Goal: Transaction & Acquisition: Purchase product/service

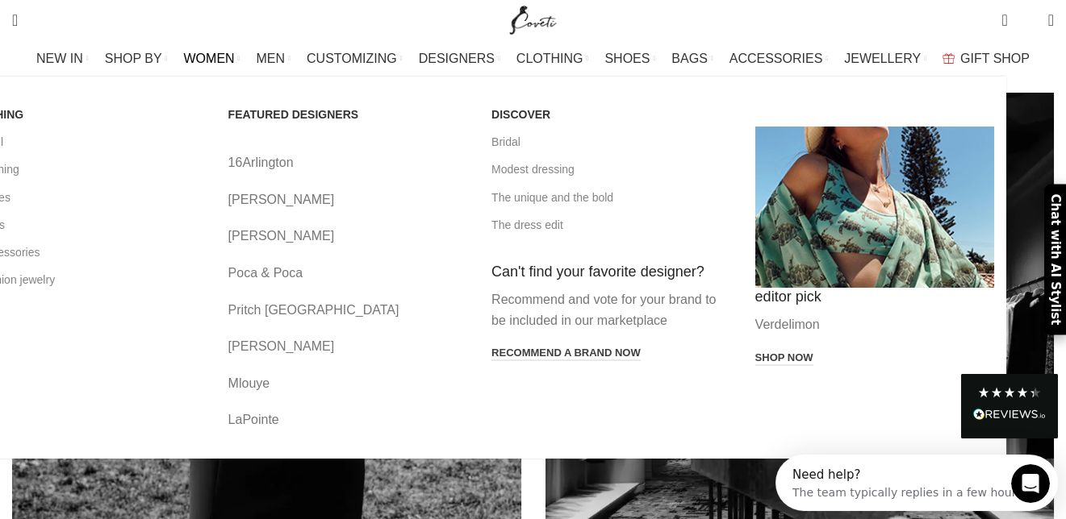
scroll to position [1208, 0]
click at [235, 59] on span "WOMEN" at bounding box center [209, 58] width 51 height 15
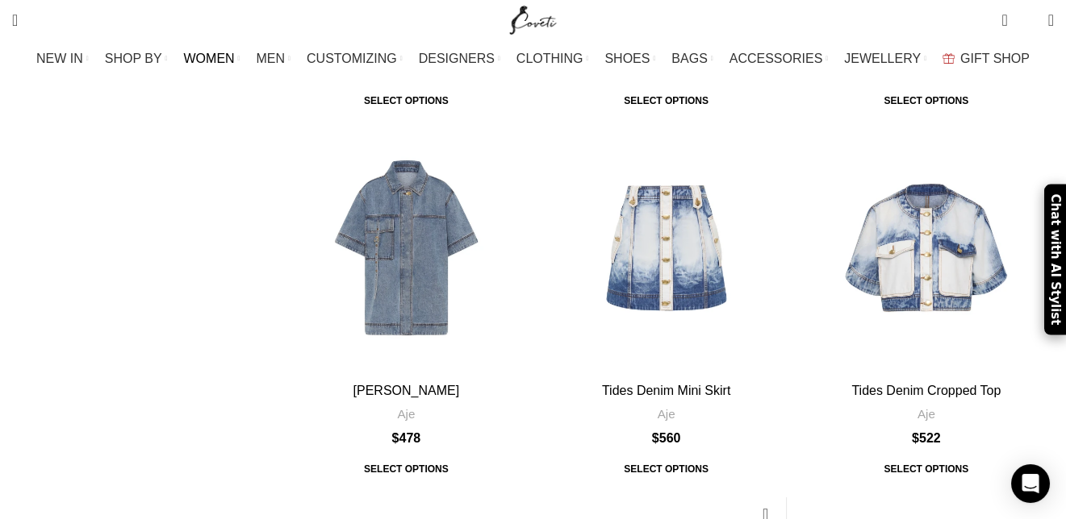
scroll to position [2501, 0]
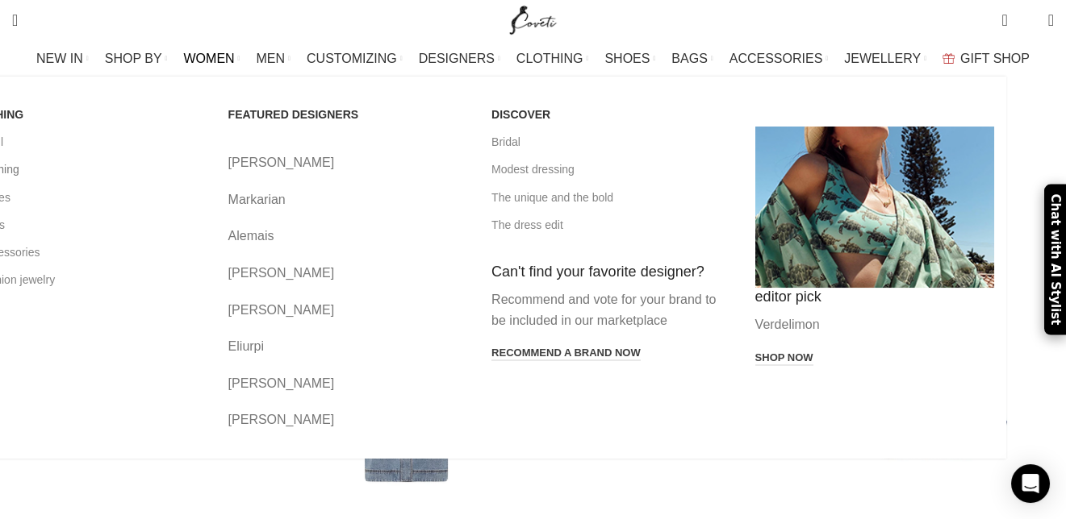
click at [88, 173] on link "All clothing" at bounding box center [85, 169] width 240 height 27
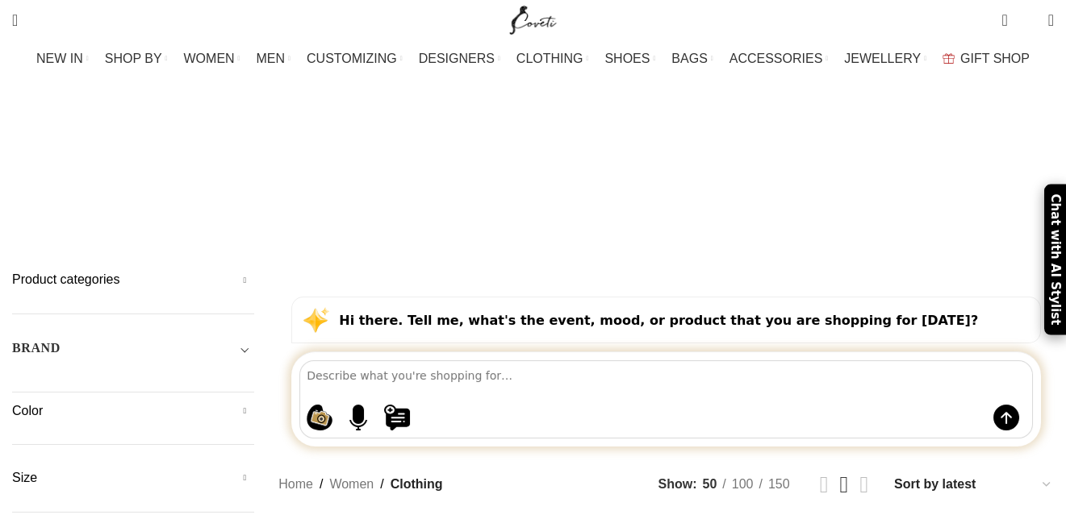
click at [78, 469] on h5 "Size" at bounding box center [133, 478] width 242 height 18
click at [254, 504] on span at bounding box center [237, 521] width 34 height 34
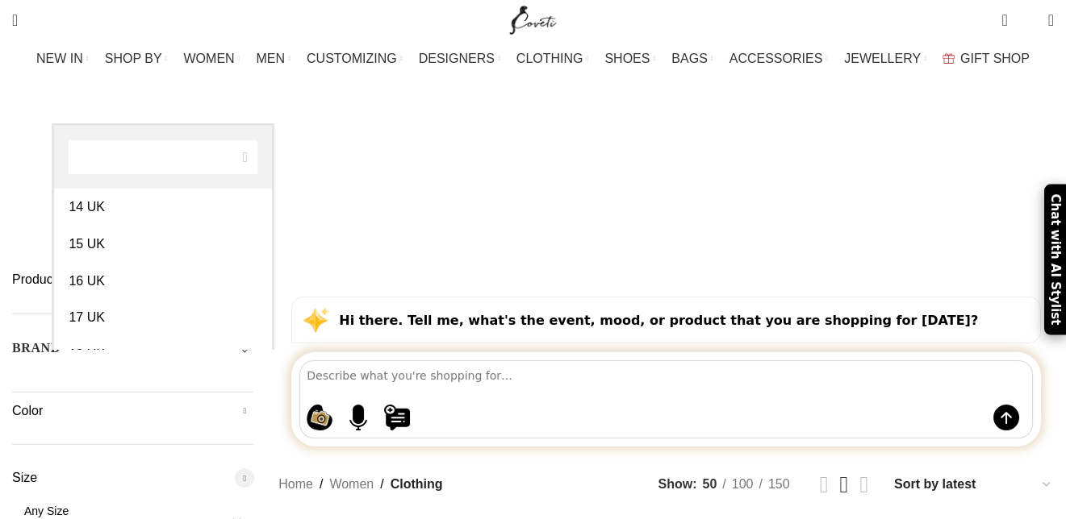
scroll to position [899, 0]
select select "18-uk"
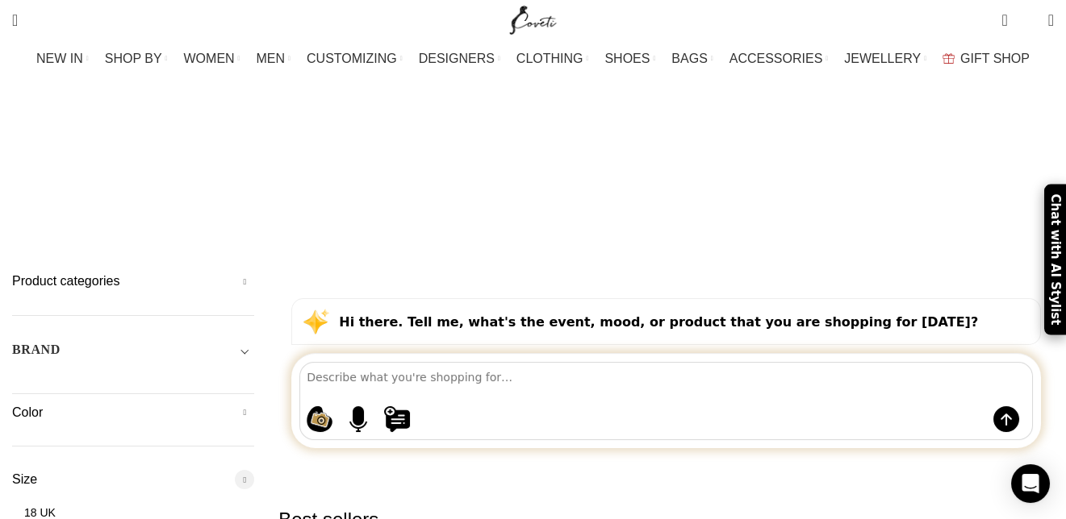
scroll to position [242, 0]
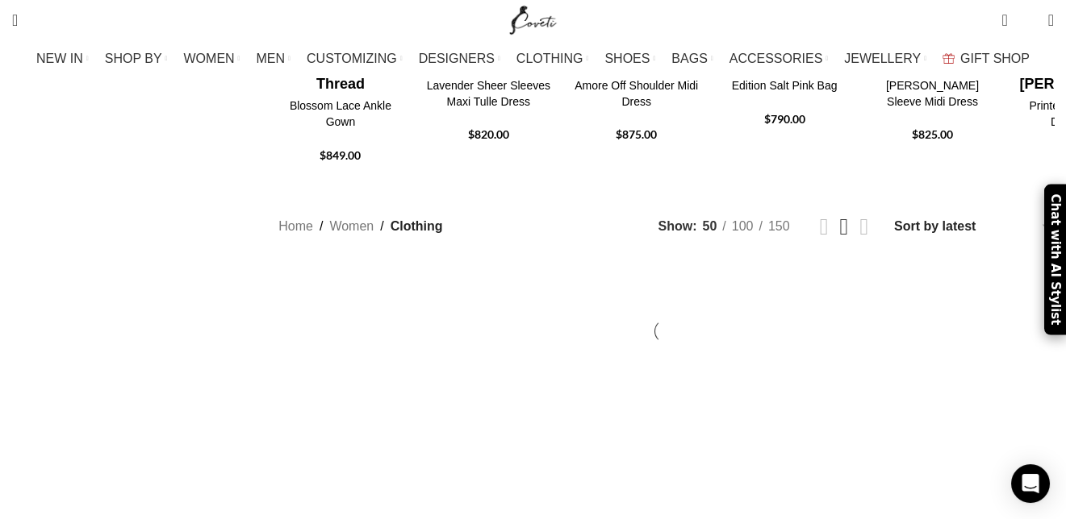
scroll to position [1049, 0]
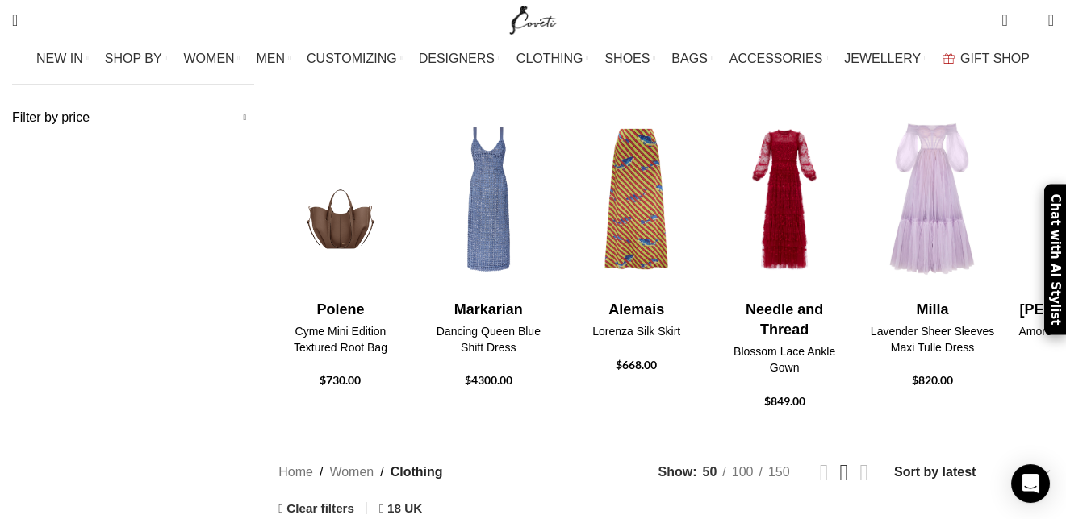
scroll to position [645, 0]
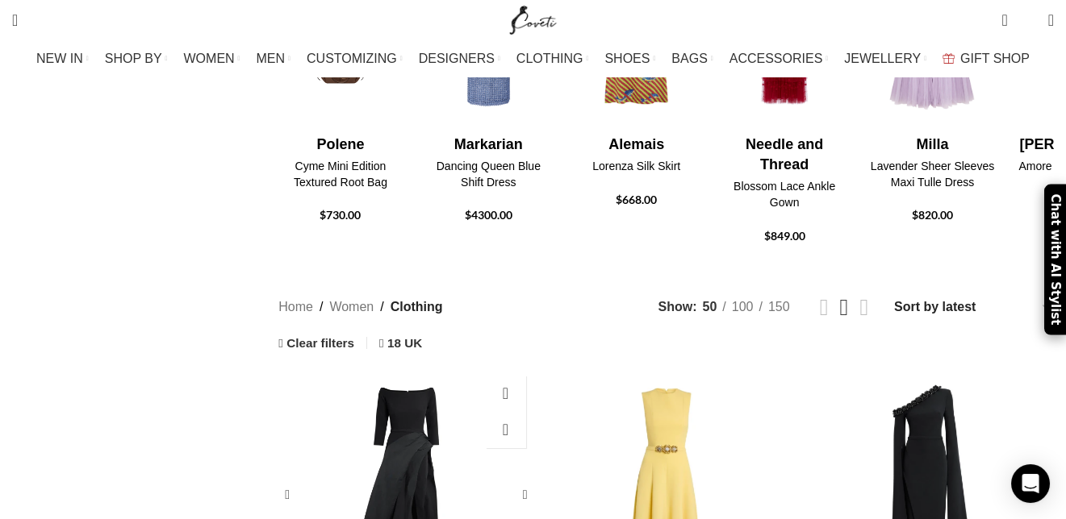
click at [432, 368] on div "Nila Long Dress In Black" at bounding box center [406, 495] width 51 height 255
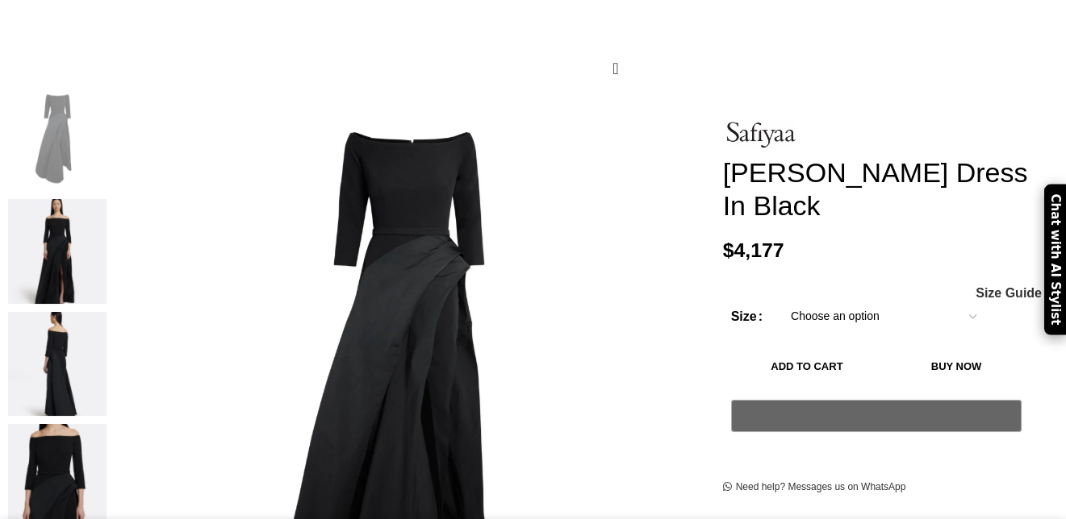
scroll to position [323, 0]
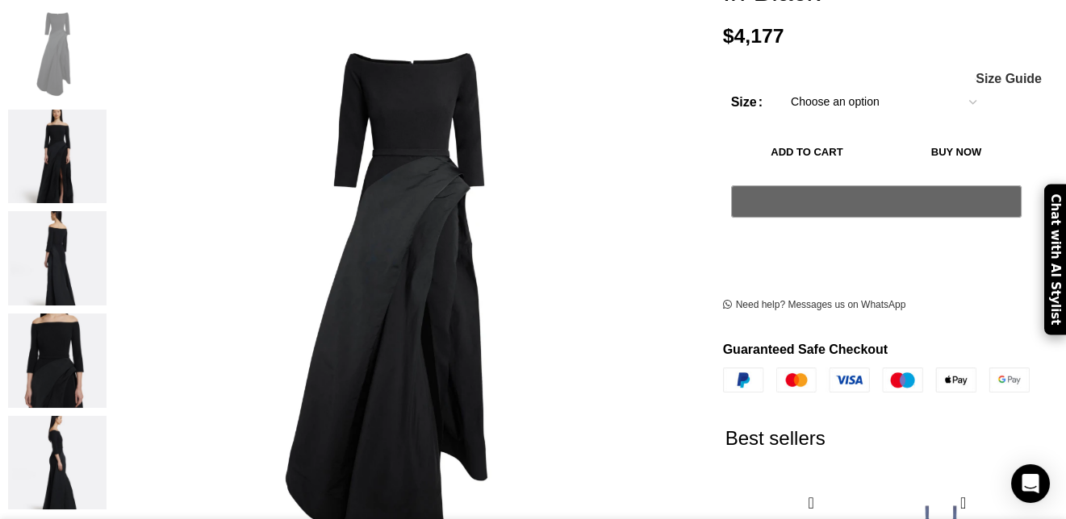
click at [103, 173] on img "2 / 5" at bounding box center [57, 157] width 98 height 94
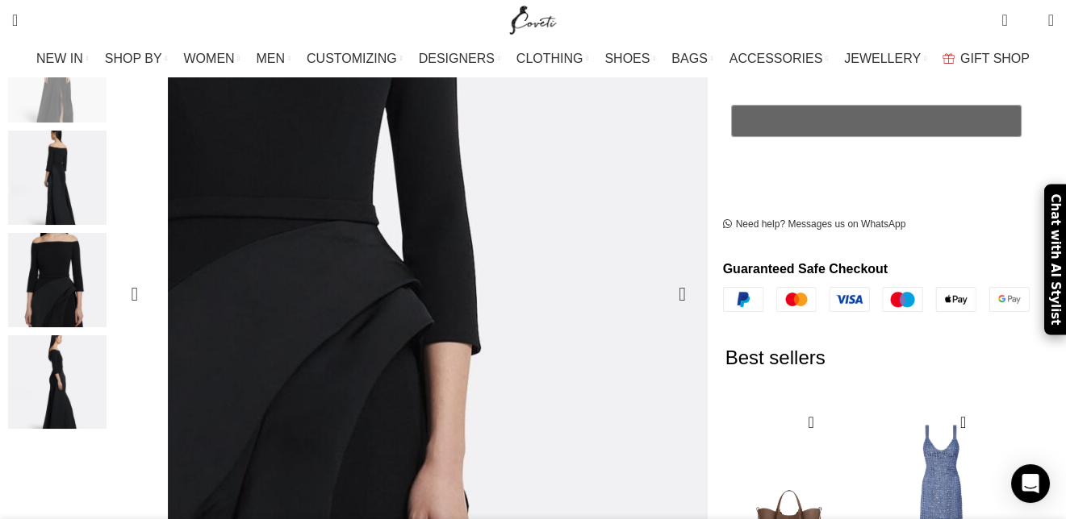
scroll to position [0, 339]
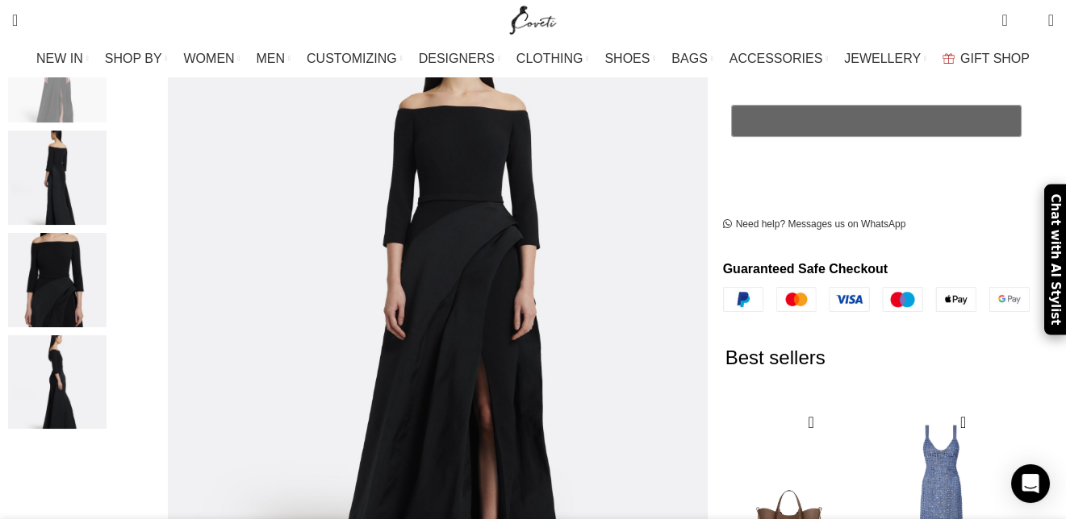
click at [102, 364] on img "5 / 5" at bounding box center [57, 383] width 98 height 94
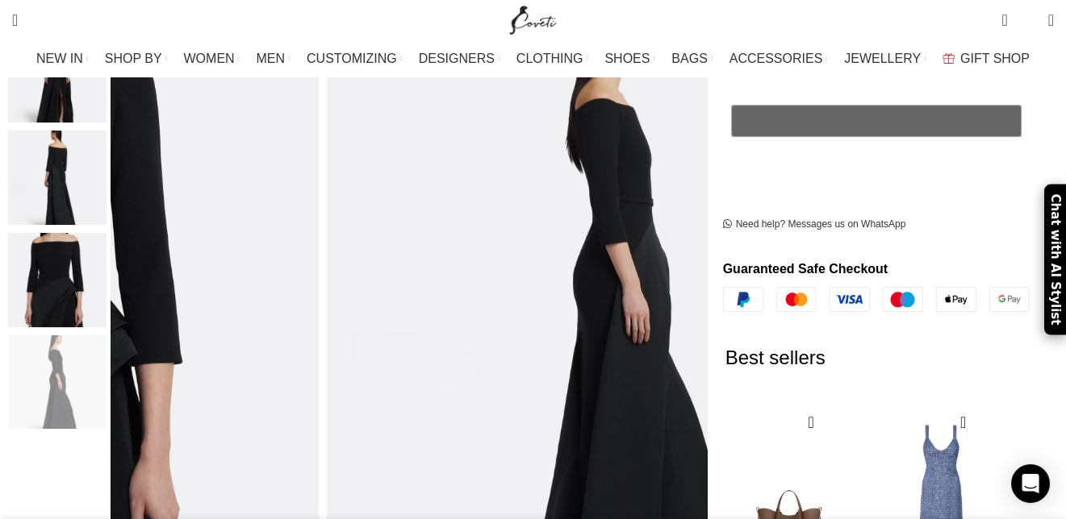
click at [106, 177] on img "3 / 5" at bounding box center [57, 178] width 98 height 94
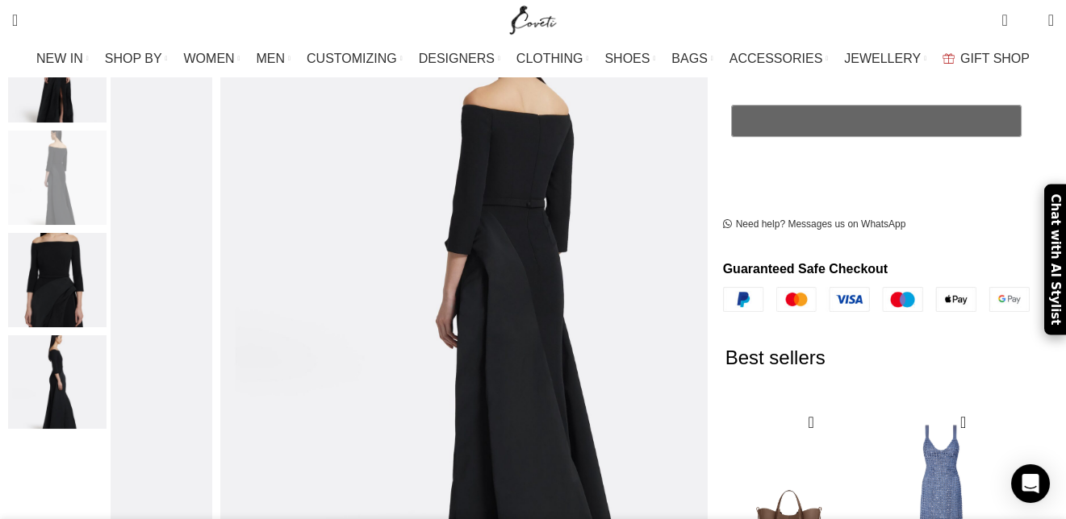
scroll to position [0, 509]
click at [106, 361] on img "5 / 5" at bounding box center [57, 383] width 98 height 94
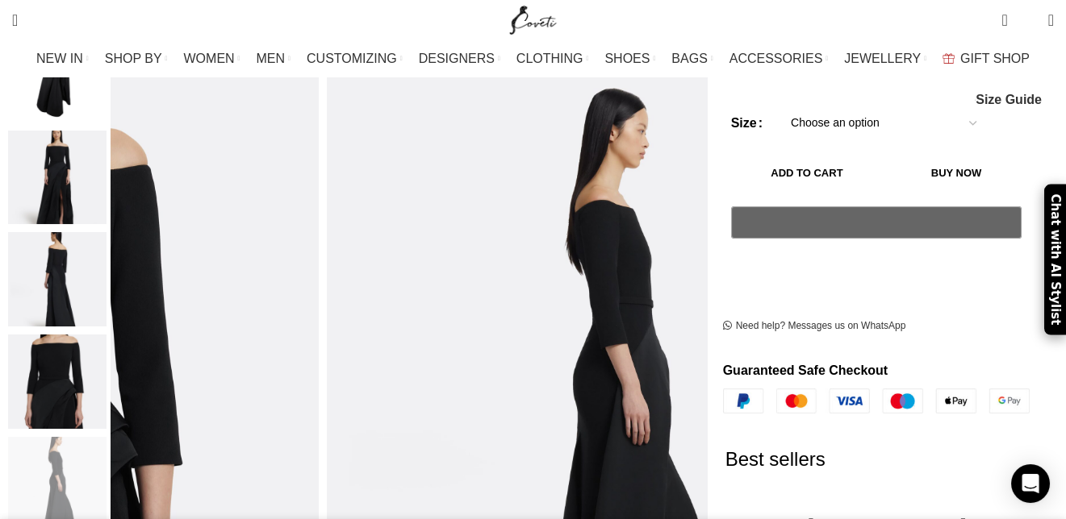
scroll to position [242, 0]
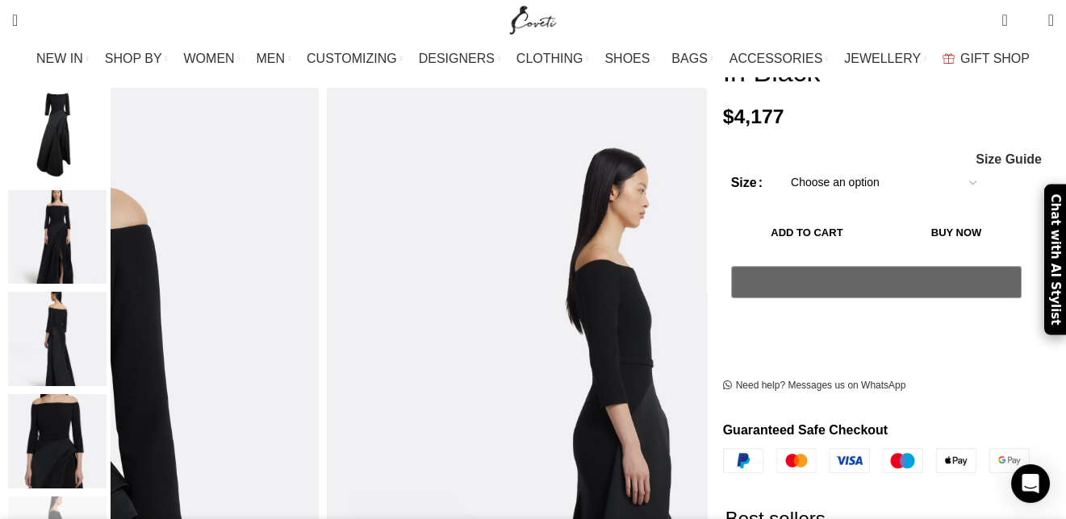
click at [106, 197] on img "2 / 5" at bounding box center [57, 237] width 98 height 94
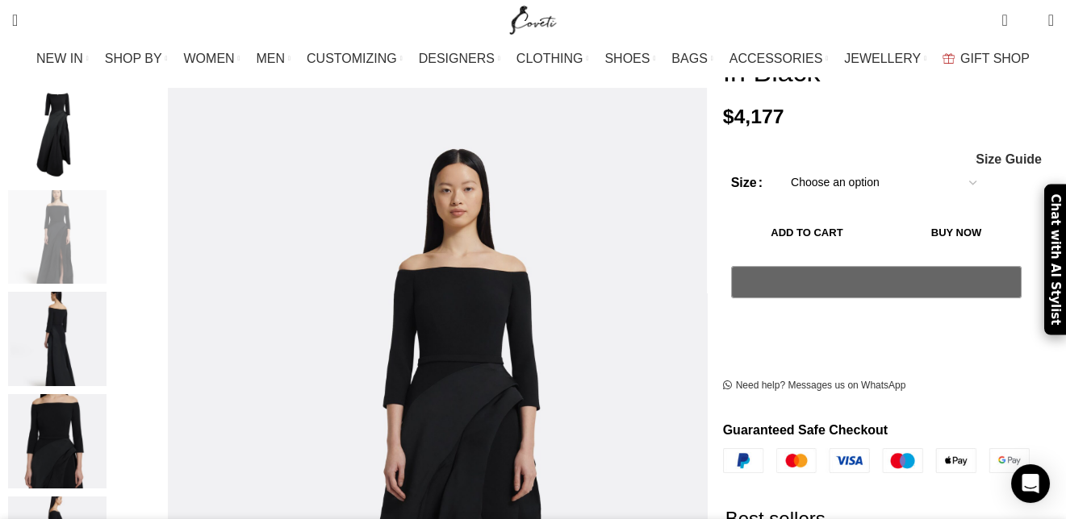
scroll to position [0, 849]
click at [951, 166] on select "Choose an option 6 UK 8 UK 10 UK 12 UK 14 UK 16 UK 18 UK 20 UK" at bounding box center [883, 183] width 210 height 34
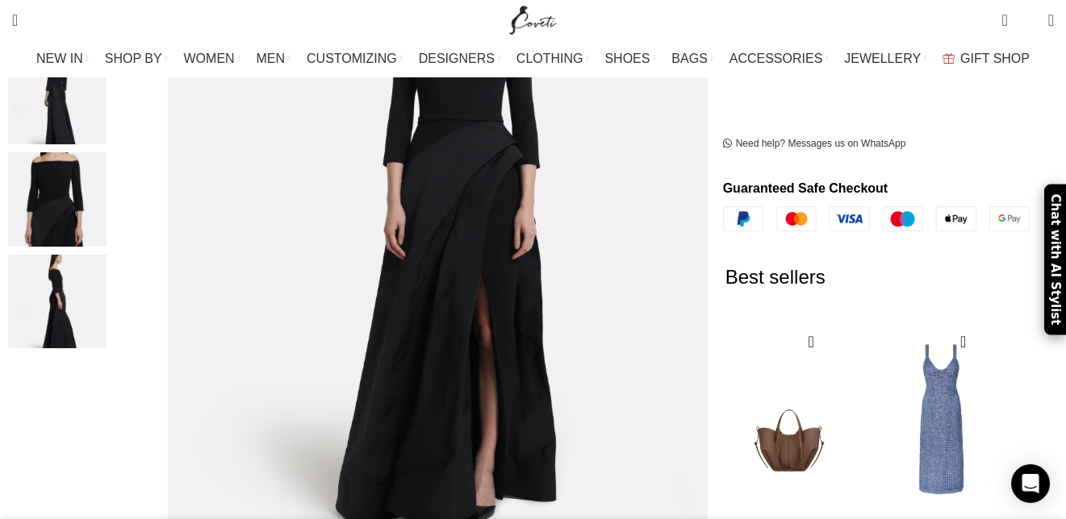
scroll to position [0, 1018]
click at [103, 274] on img "5 / 5" at bounding box center [57, 302] width 98 height 94
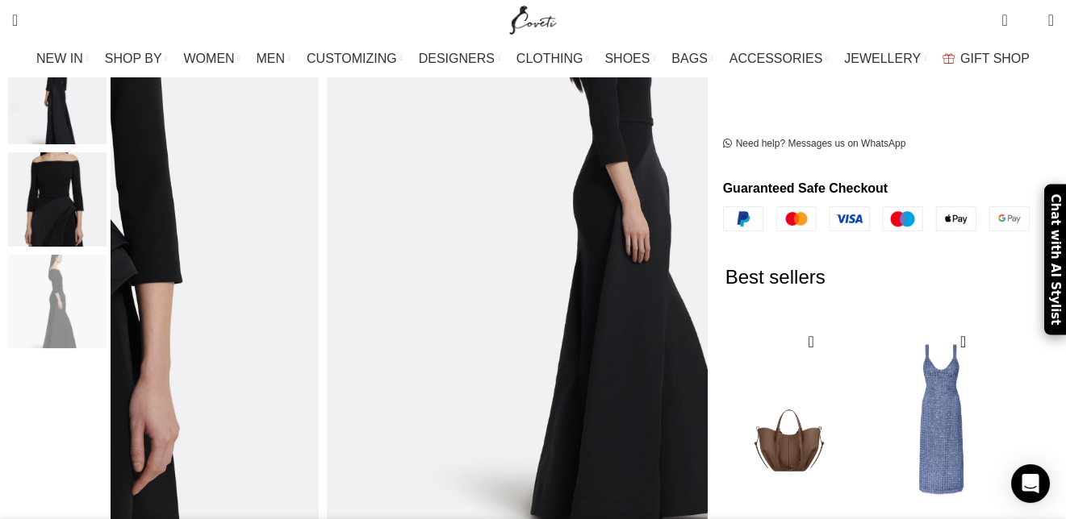
click at [82, 165] on img "4 / 5" at bounding box center [57, 199] width 98 height 94
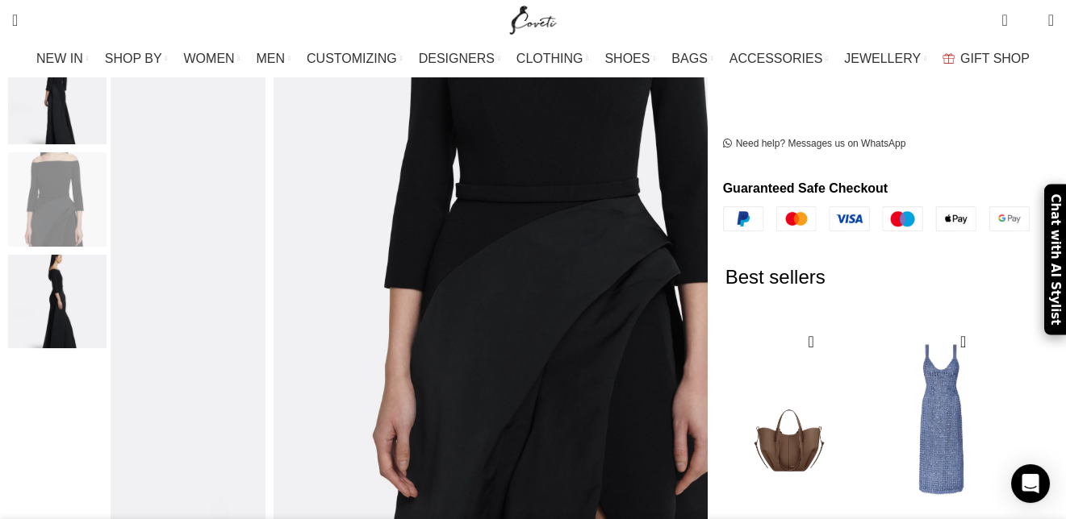
click at [84, 273] on img "5 / 5" at bounding box center [57, 302] width 98 height 94
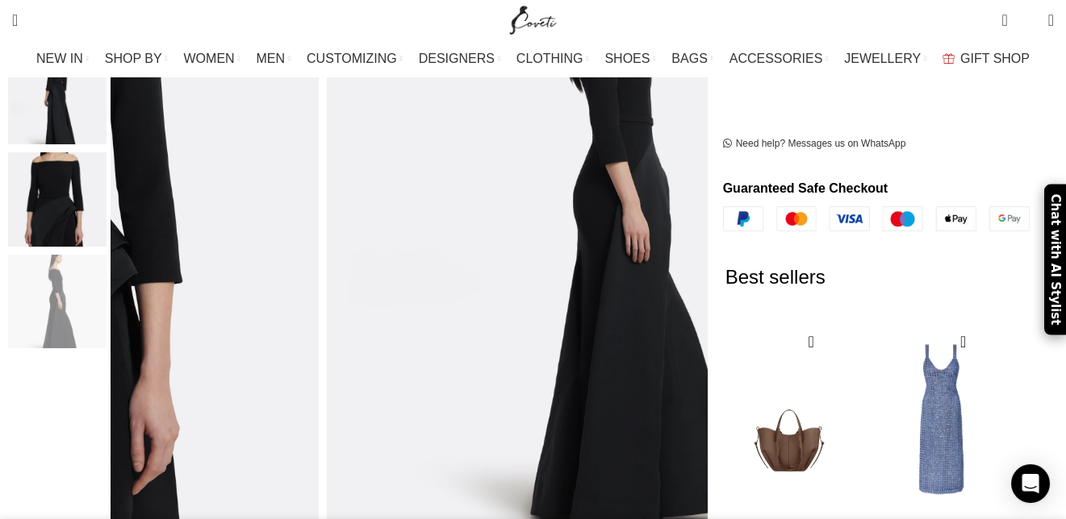
scroll to position [323, 0]
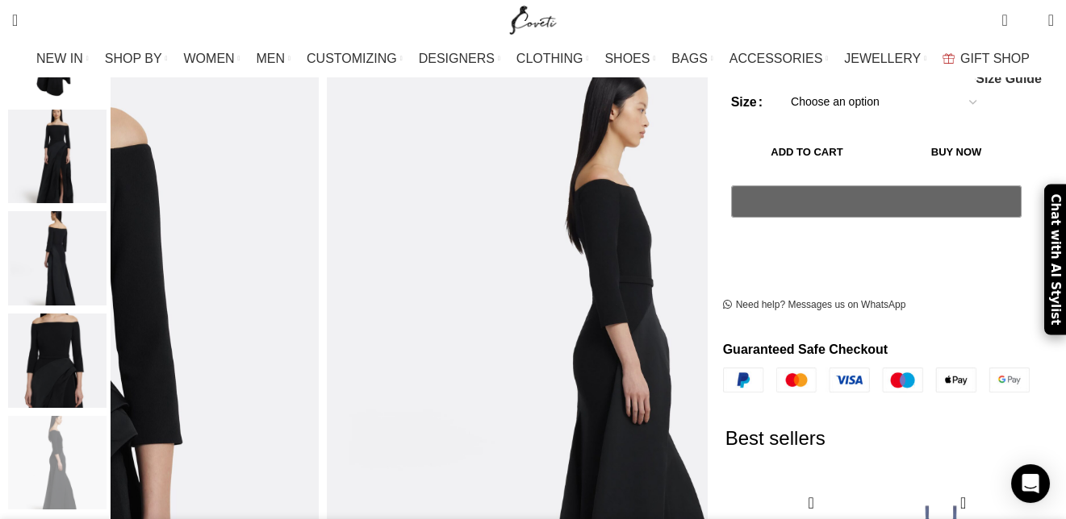
click at [103, 169] on img "2 / 5" at bounding box center [57, 157] width 98 height 94
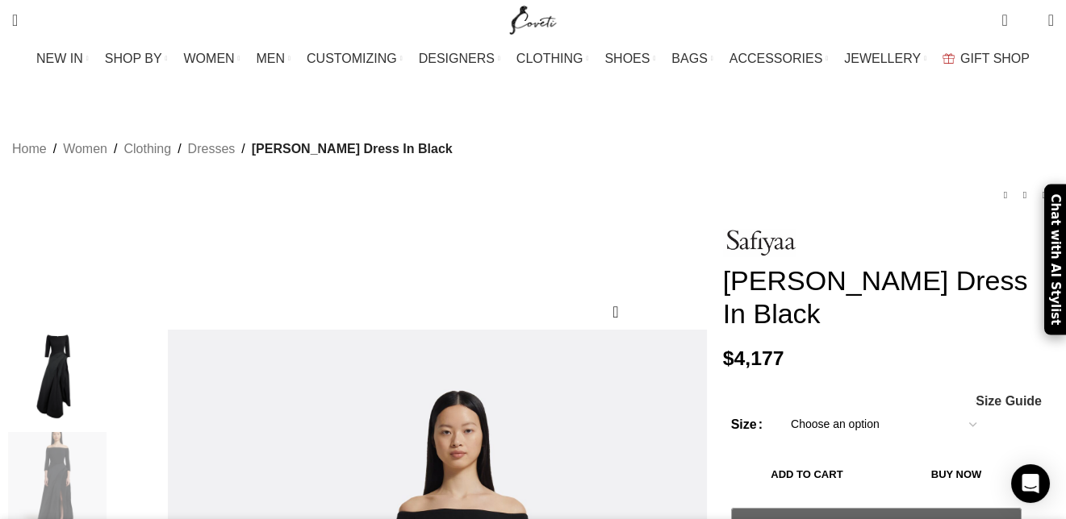
scroll to position [242, 0]
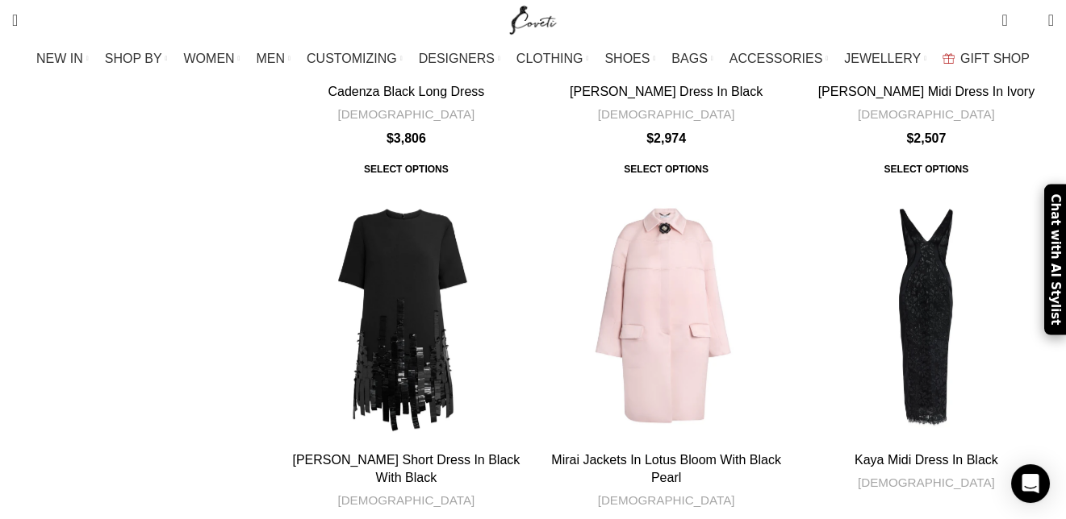
scroll to position [6292, 0]
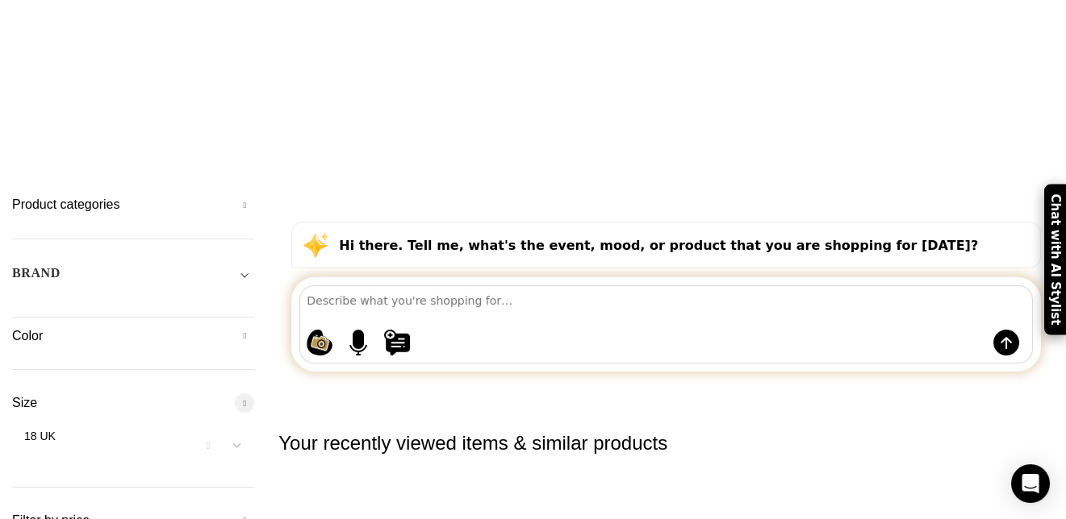
scroll to position [0, 0]
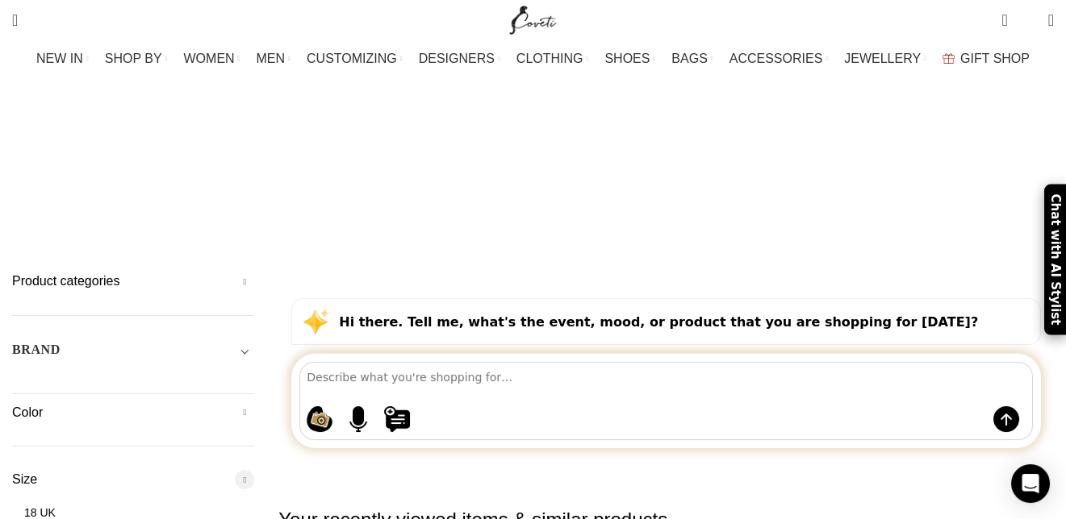
click at [254, 404] on h5 "Color" at bounding box center [133, 413] width 242 height 18
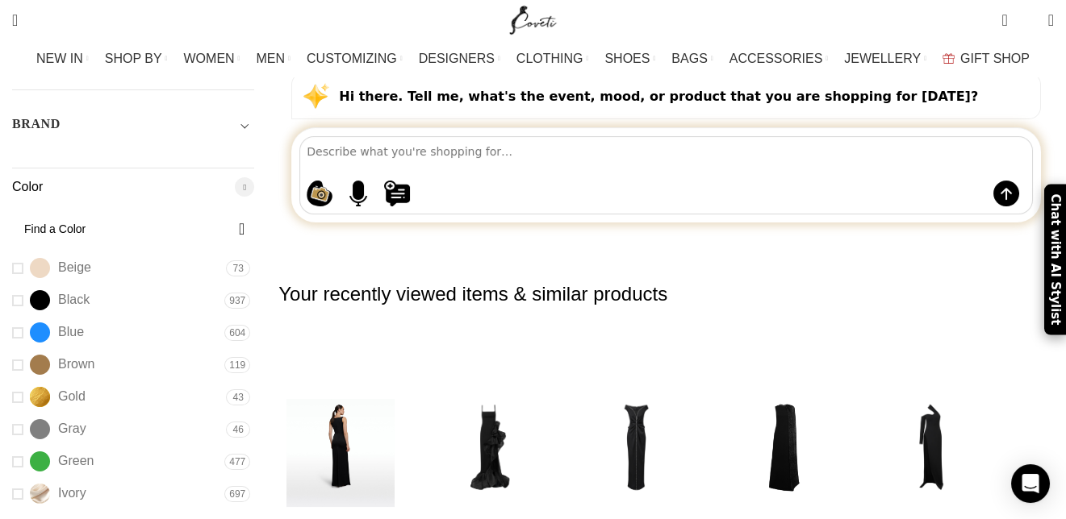
scroll to position [242, 0]
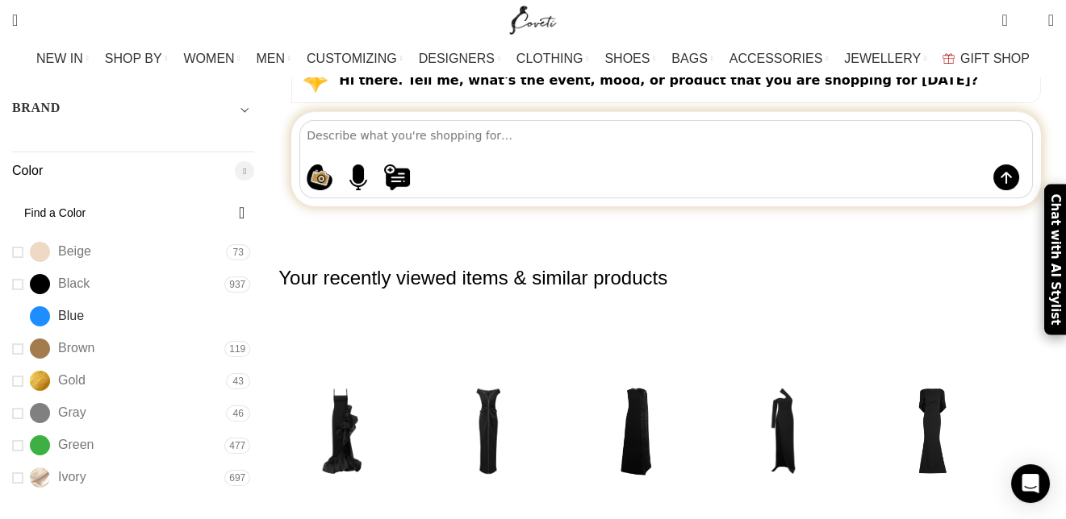
click at [56, 302] on link "Blue Blue" at bounding box center [116, 316] width 208 height 28
click at [50, 307] on span "Blue" at bounding box center [40, 317] width 20 height 20
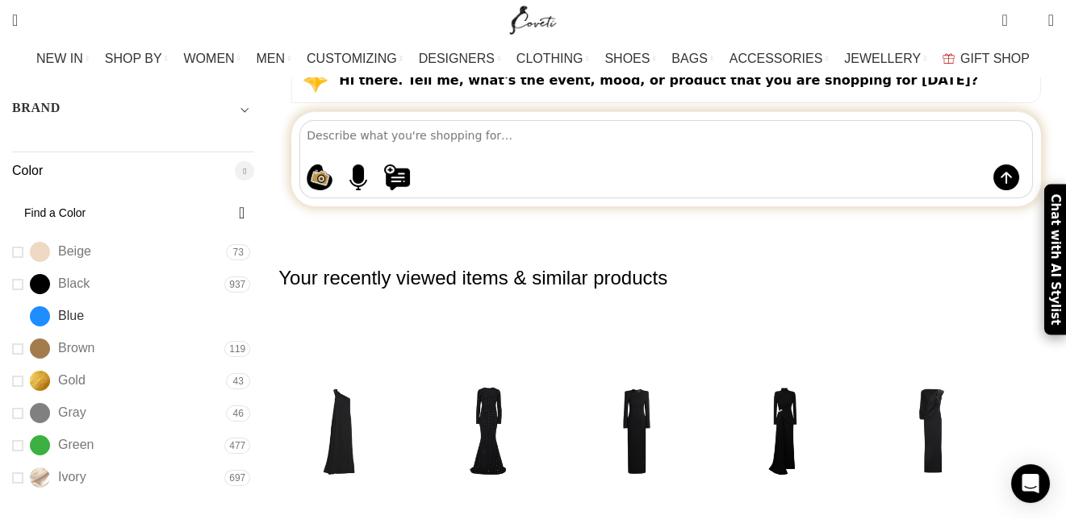
click at [60, 302] on link "Blue Blue" at bounding box center [116, 316] width 208 height 28
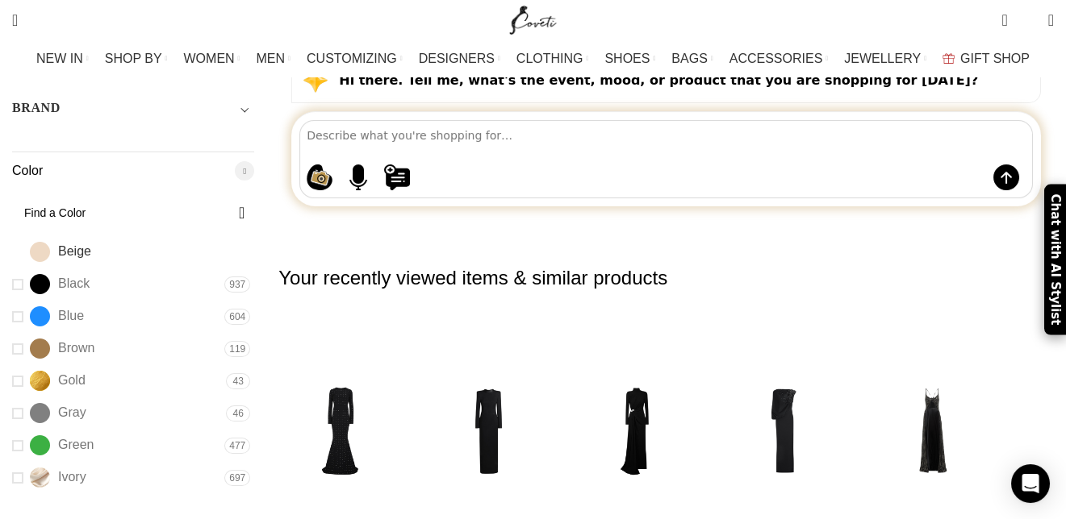
click at [62, 238] on link "Beige Beige" at bounding box center [117, 252] width 210 height 28
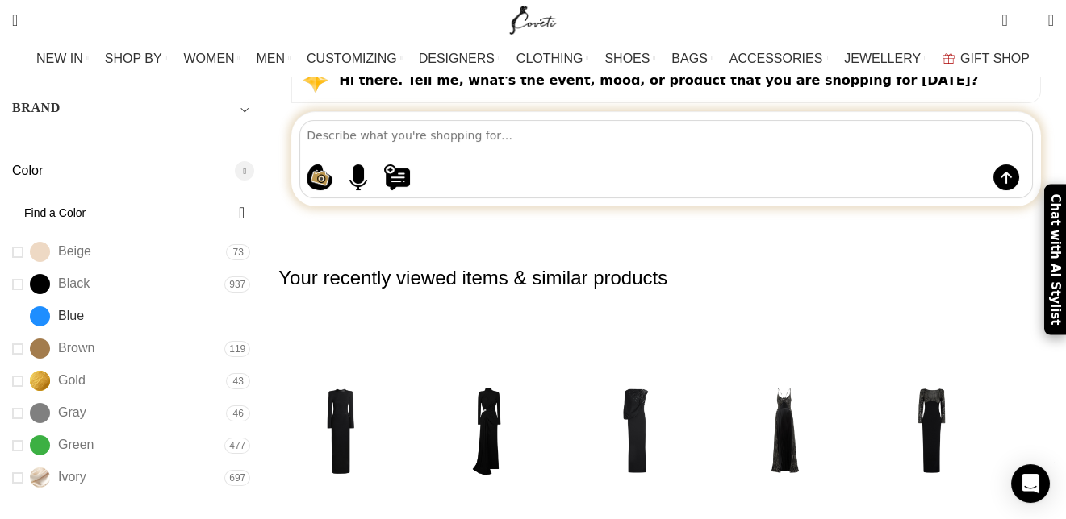
click at [51, 302] on link "Blue Blue" at bounding box center [116, 316] width 208 height 28
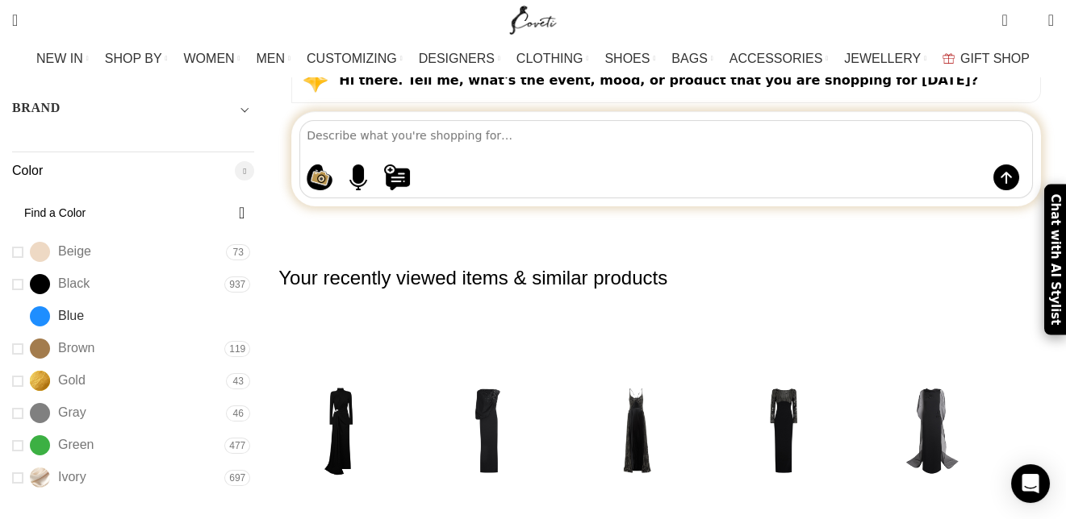
click at [55, 302] on link "Blue Blue" at bounding box center [116, 316] width 208 height 28
click at [552, 337] on img "27 / 30" at bounding box center [487, 436] width 127 height 199
click at [50, 307] on span "Blue" at bounding box center [40, 317] width 20 height 20
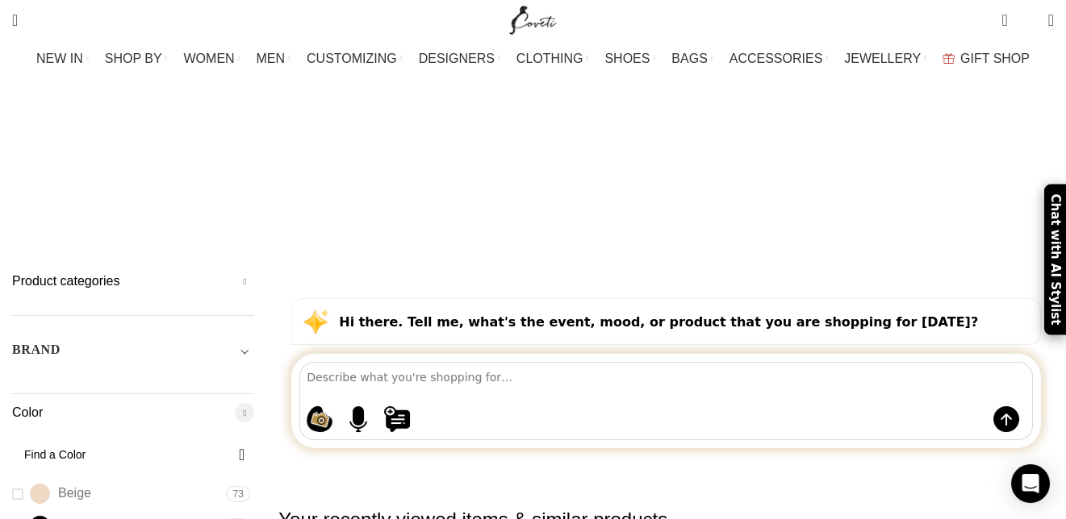
click at [628, 474] on h2 "Your recently viewed items & similar products" at bounding box center [665, 520] width 775 height 92
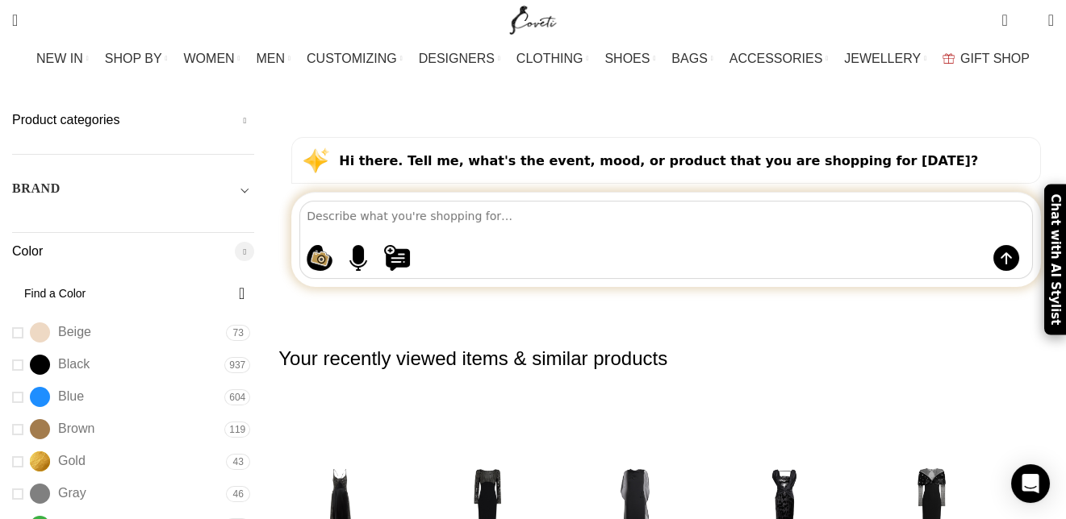
scroll to position [161, 0]
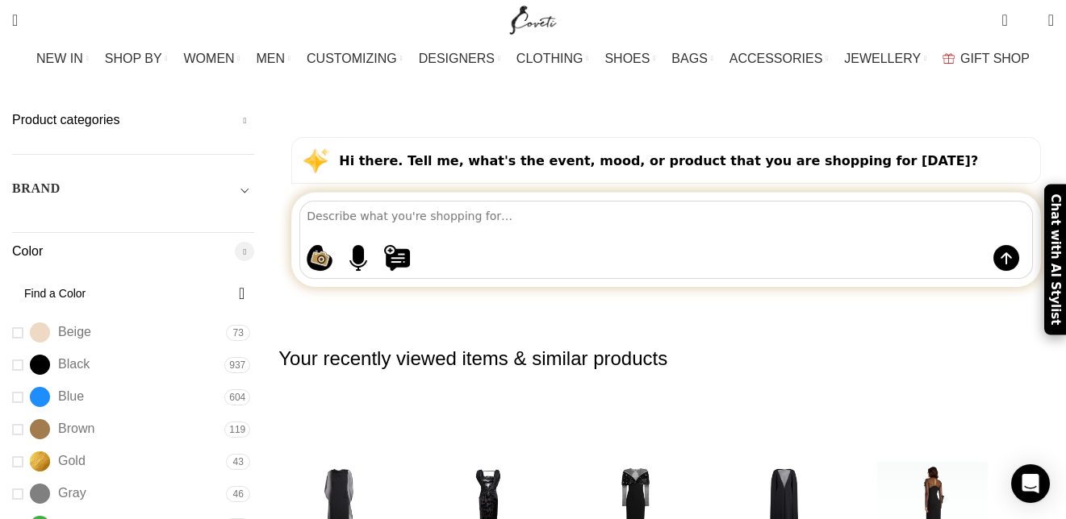
click at [954, 418] on img "4 / 30" at bounding box center [931, 517] width 127 height 199
